Goal: Find specific page/section: Find specific page/section

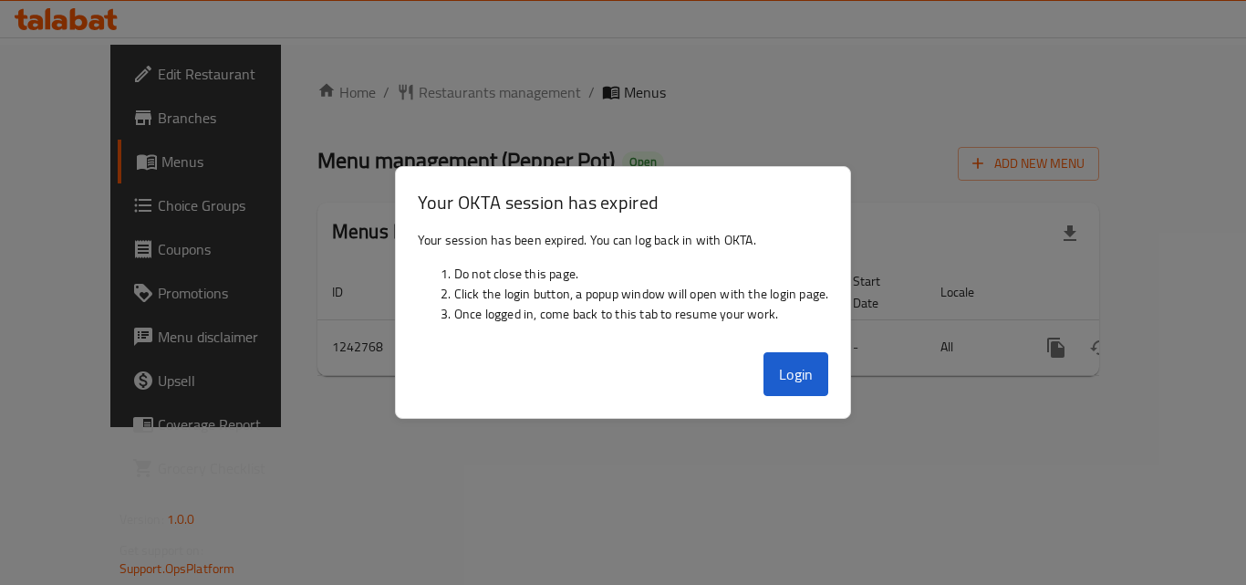
click at [795, 384] on button "Login" at bounding box center [797, 374] width 66 height 44
click at [789, 380] on button "Login" at bounding box center [797, 374] width 66 height 44
click at [792, 367] on button "Login" at bounding box center [797, 374] width 66 height 44
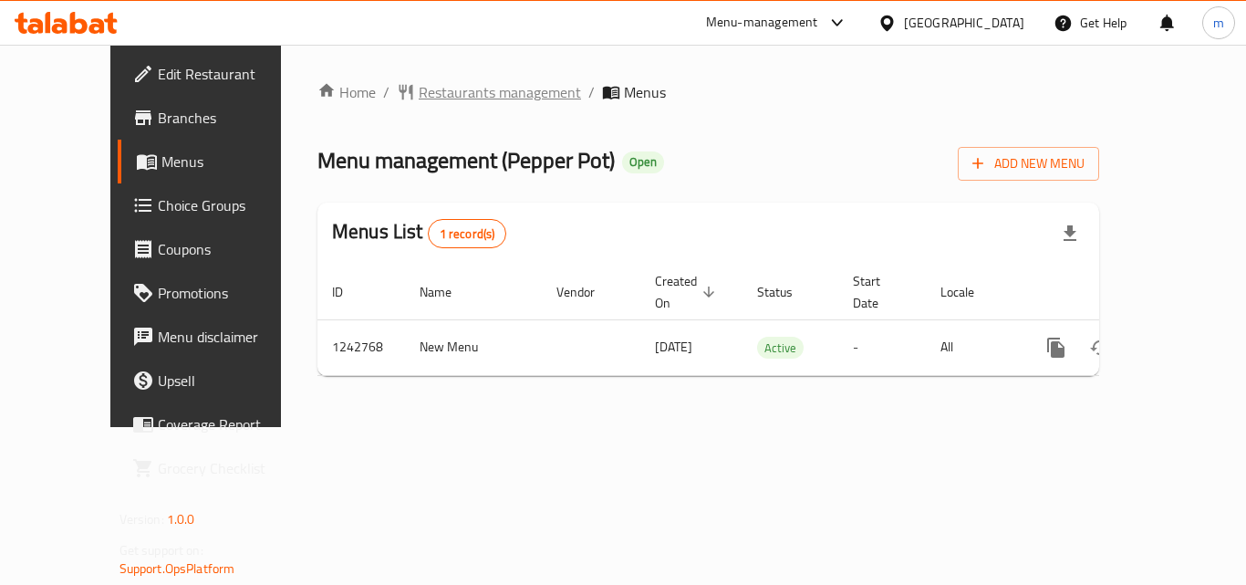
click at [419, 88] on span "Restaurants management" at bounding box center [500, 92] width 162 height 22
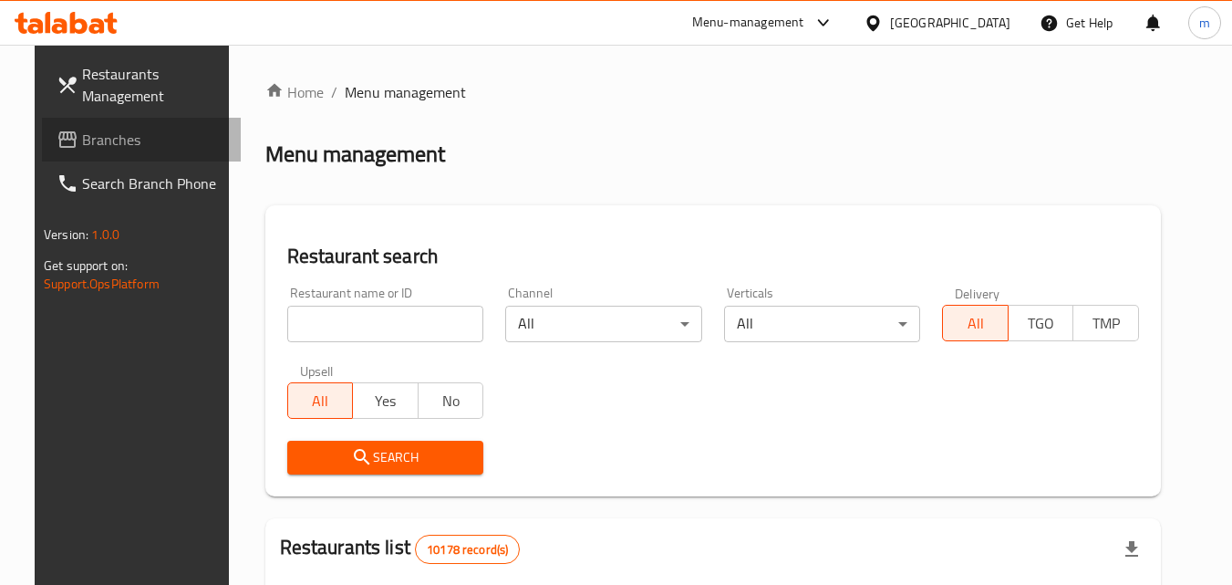
click at [106, 146] on span "Branches" at bounding box center [154, 140] width 144 height 22
